Goal: Check status: Check status

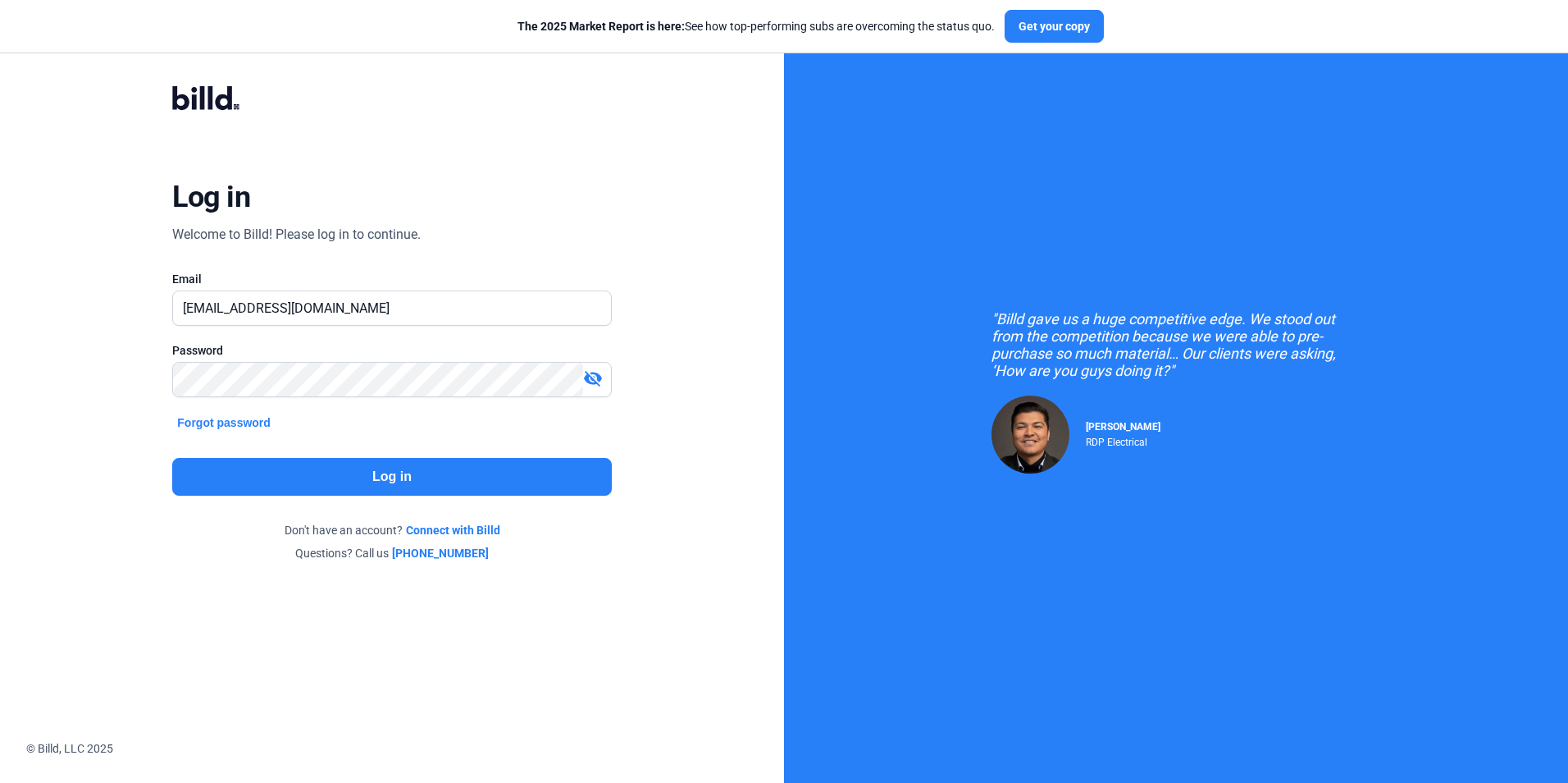
click at [316, 476] on button "Log in" at bounding box center [392, 477] width 439 height 38
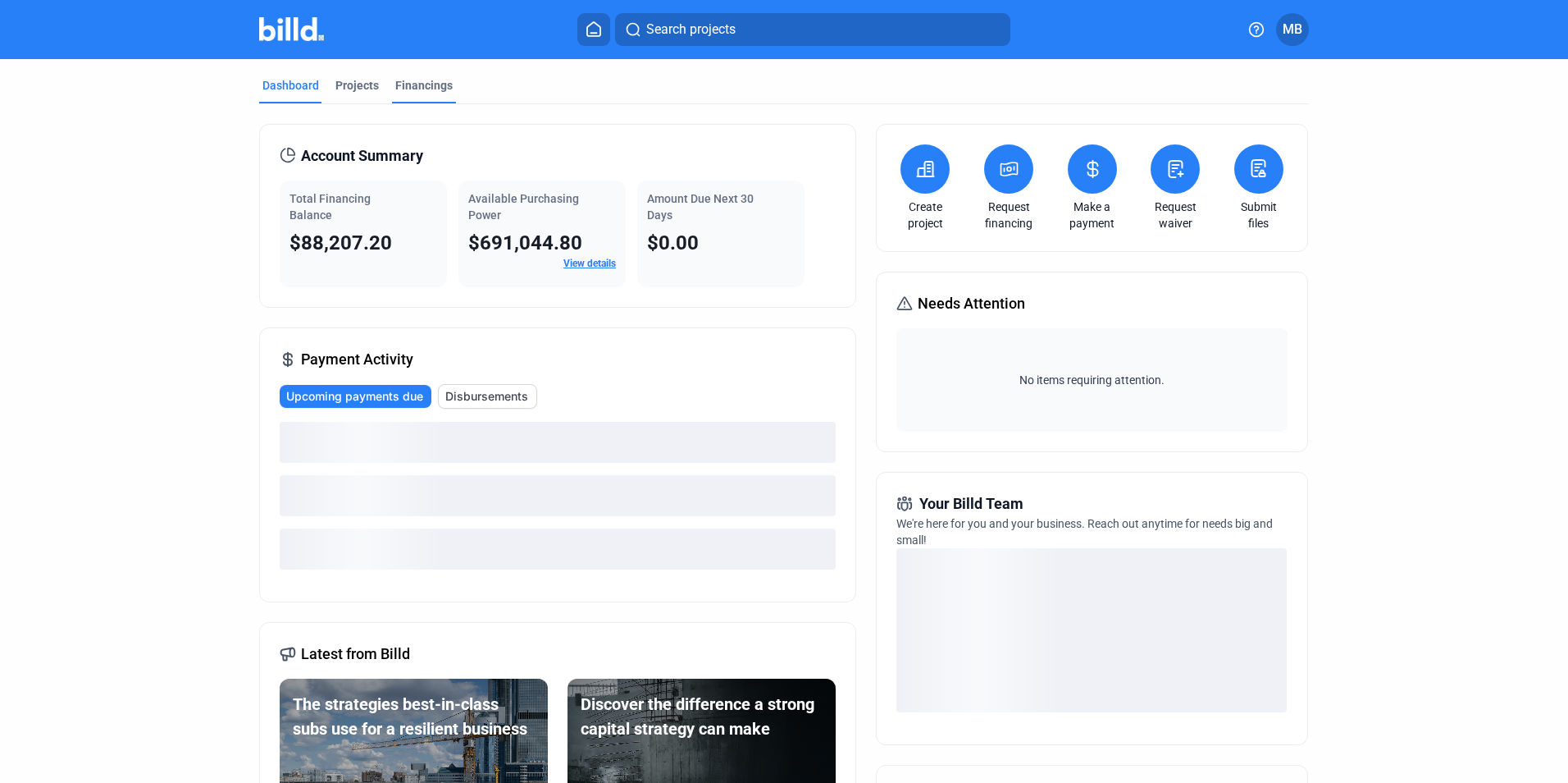
click at [435, 87] on div "Financings" at bounding box center [424, 85] width 57 height 16
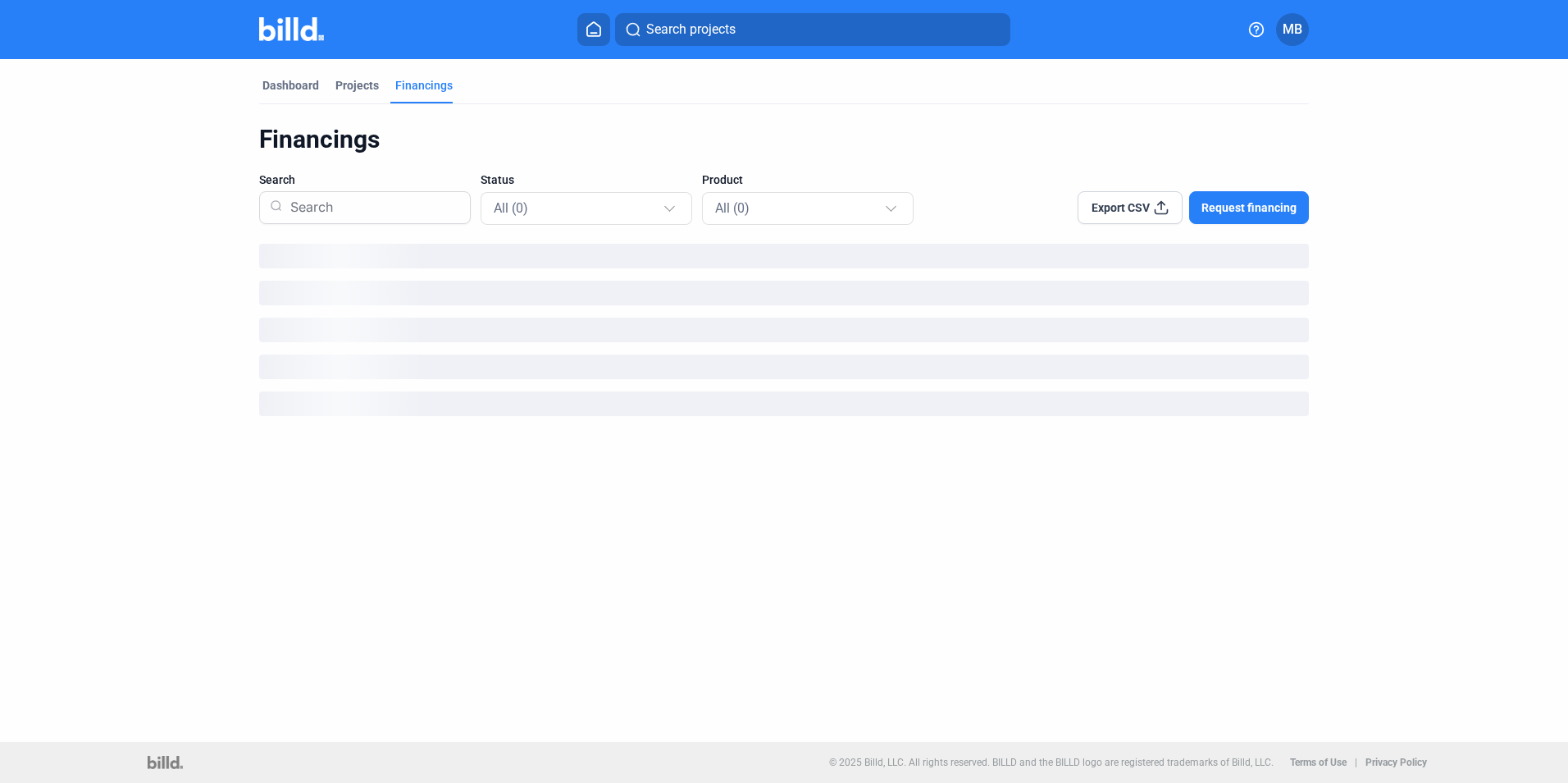
click at [48, 562] on div "Dashboard Projects Financings Financings Search Status All (0) Product All (0) …" at bounding box center [784, 400] width 1568 height 683
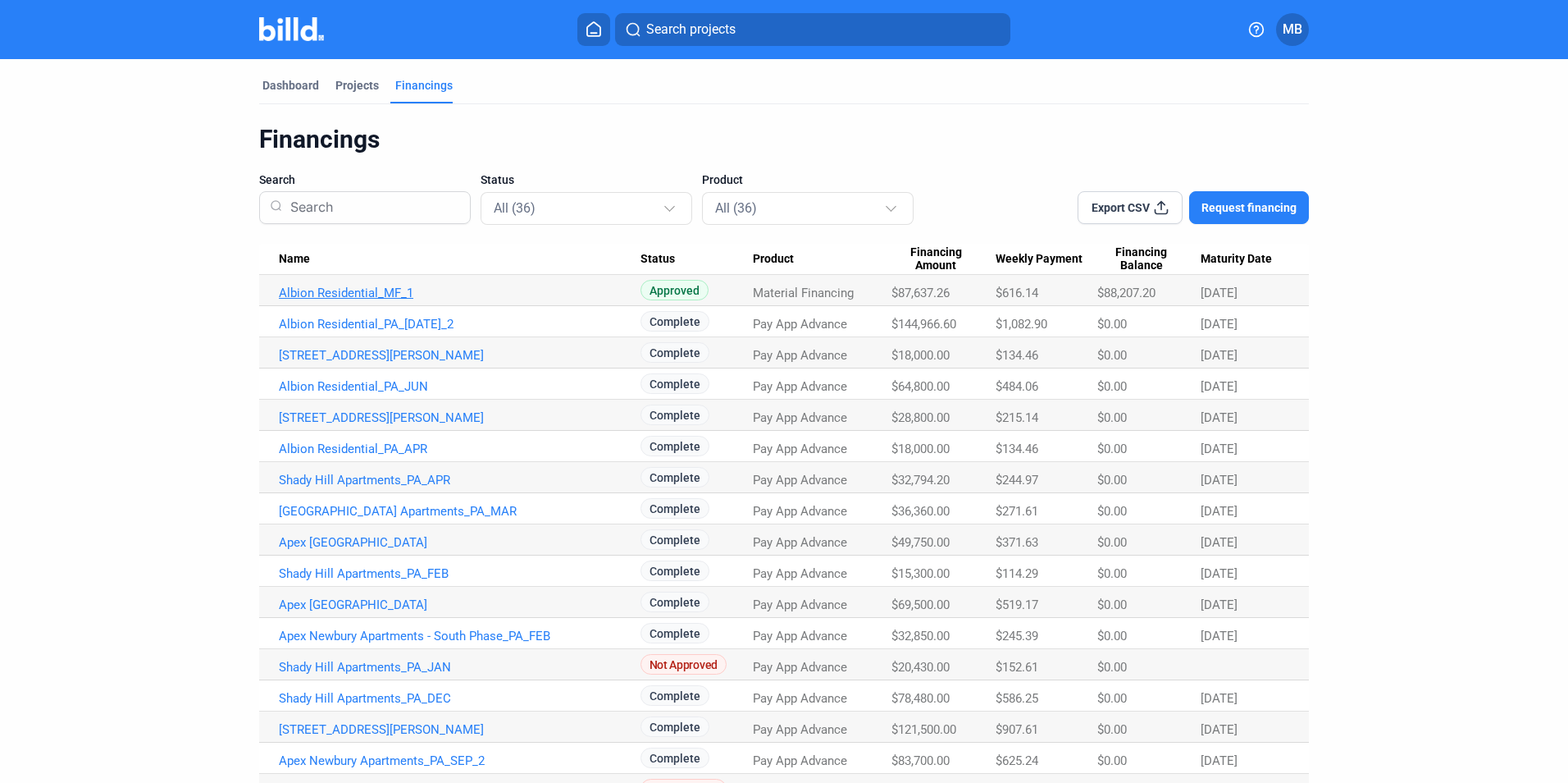
click at [373, 293] on link "Albion Residential_MF_1" at bounding box center [459, 292] width 361 height 15
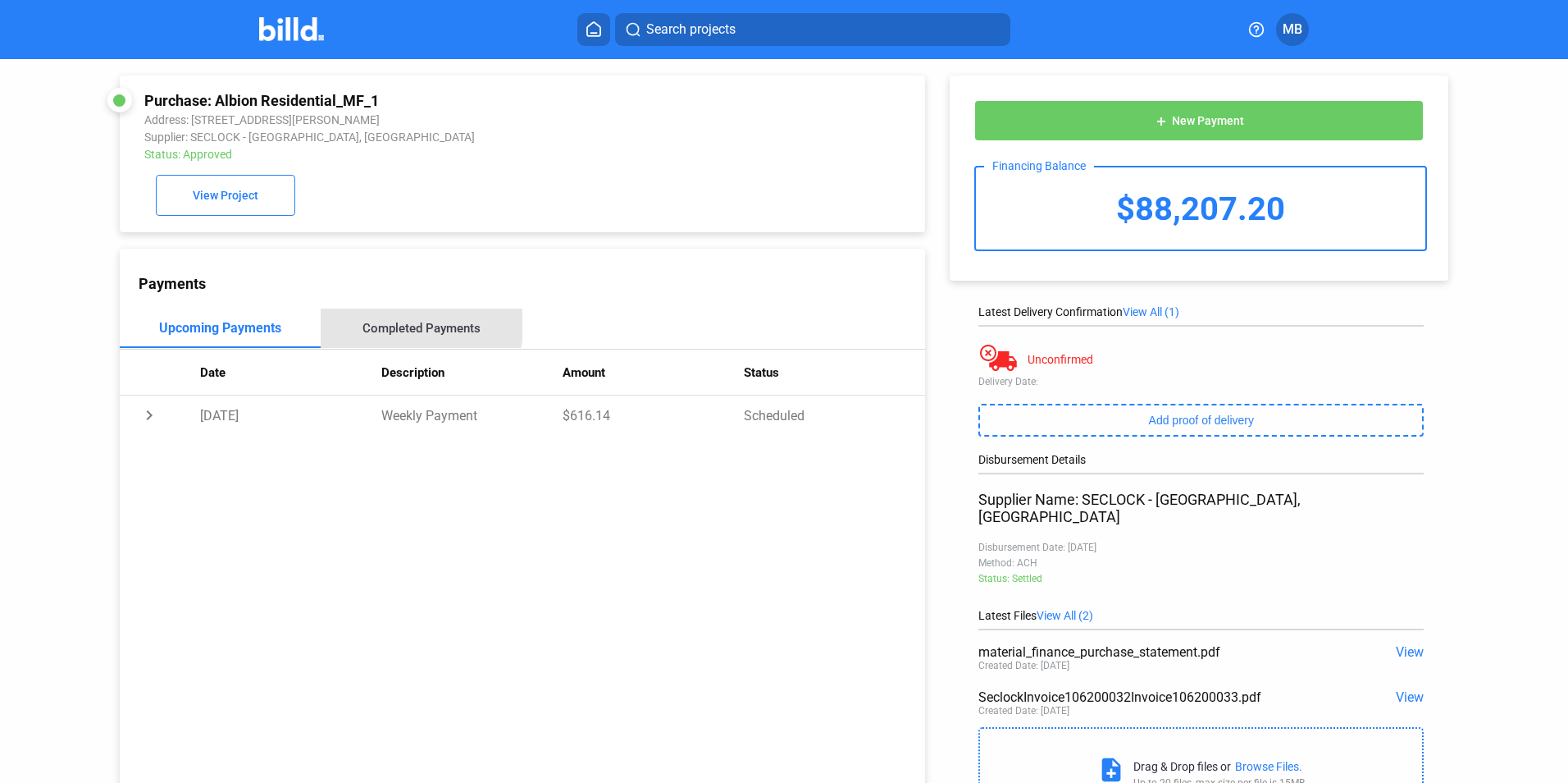
click at [406, 325] on div "Completed Payments" at bounding box center [421, 328] width 118 height 15
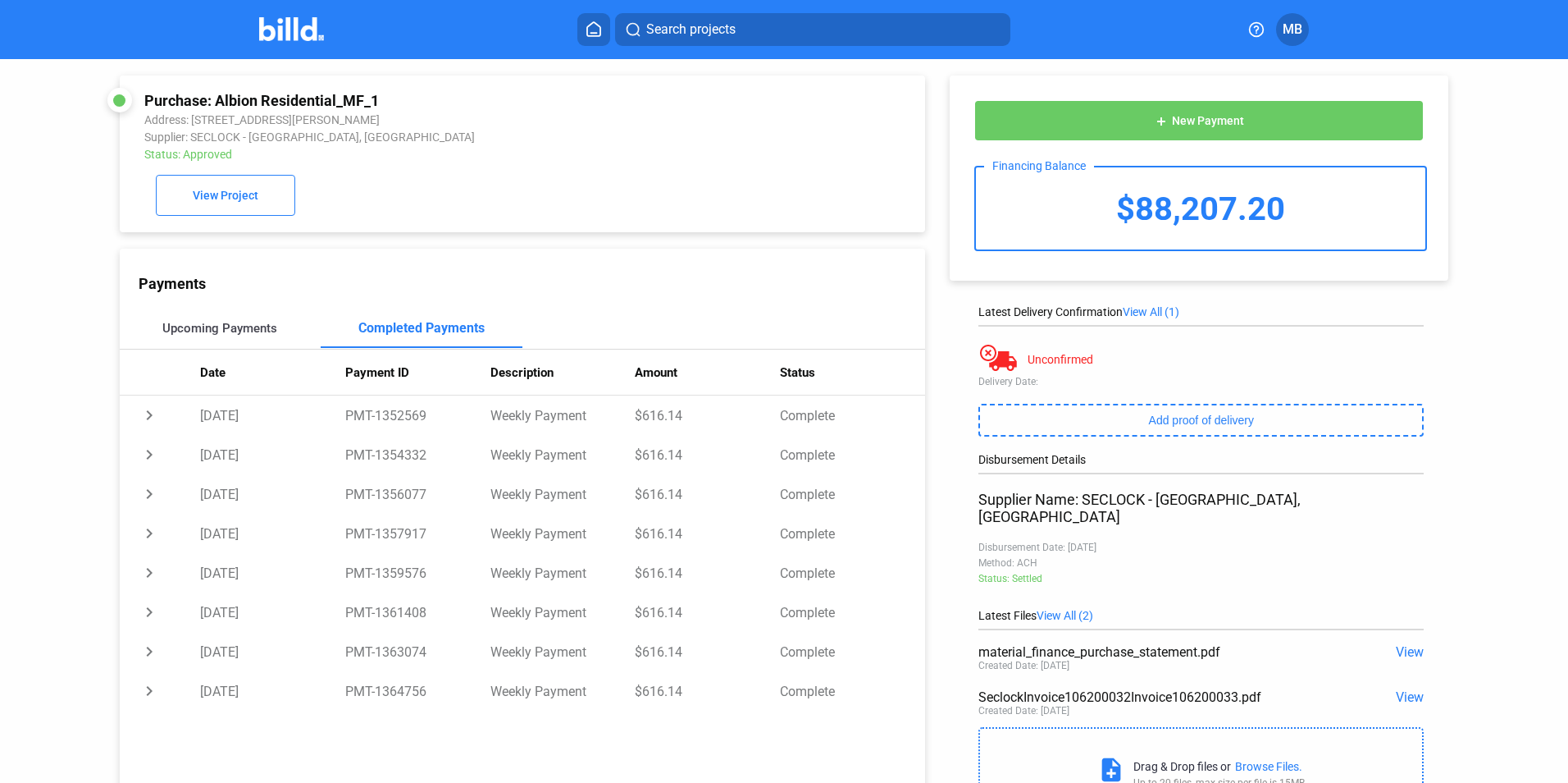
click at [213, 334] on div "Upcoming Payments" at bounding box center [220, 328] width 115 height 15
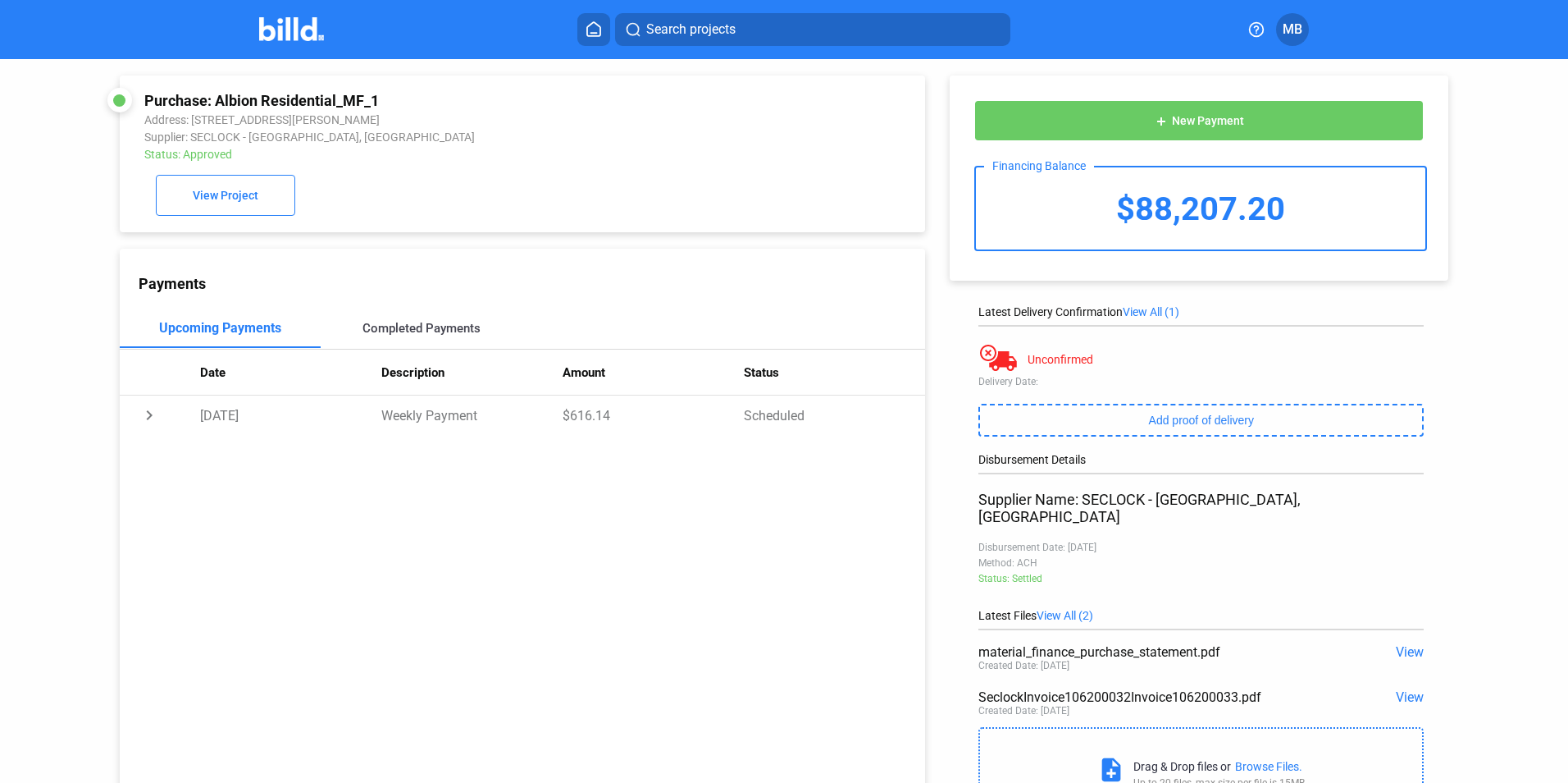
click at [408, 324] on div "Completed Payments" at bounding box center [421, 328] width 202 height 39
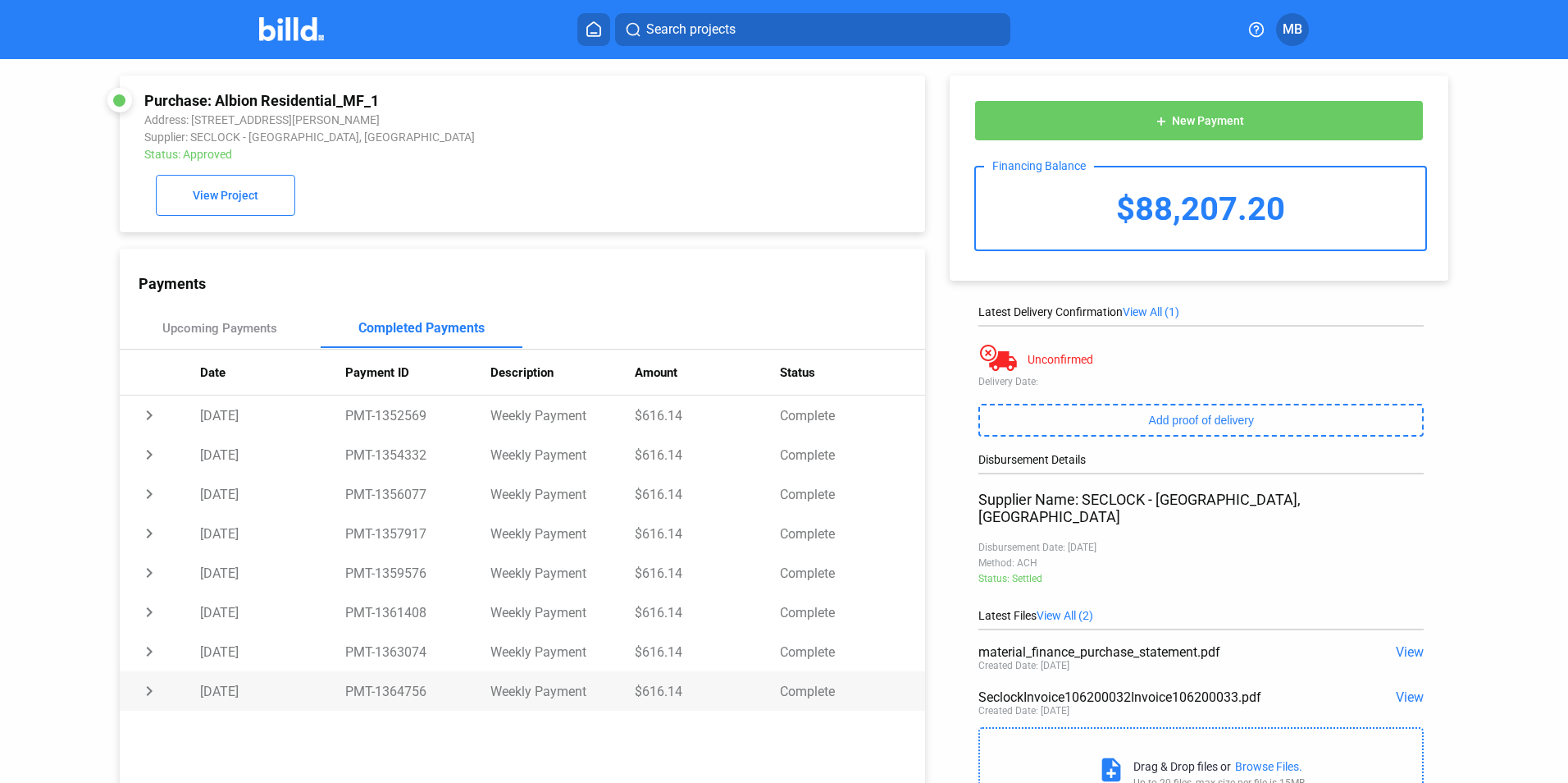
drag, startPoint x: 375, startPoint y: 694, endPoint x: 425, endPoint y: 695, distance: 50.0
click at [425, 695] on td "PMT-1364756" at bounding box center [417, 691] width 145 height 39
copy td "1364756"
